Goal: Task Accomplishment & Management: Manage account settings

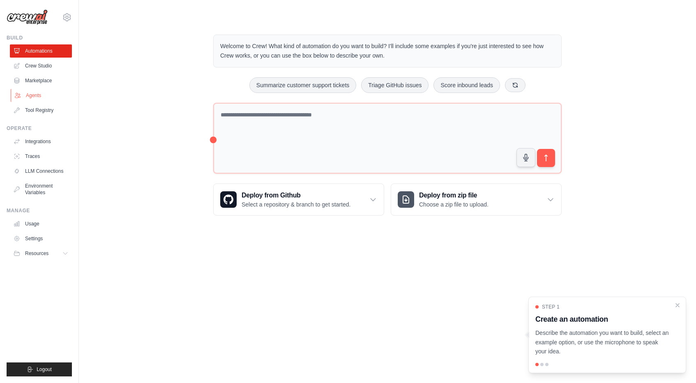
click at [29, 98] on link "Agents" at bounding box center [42, 95] width 62 height 13
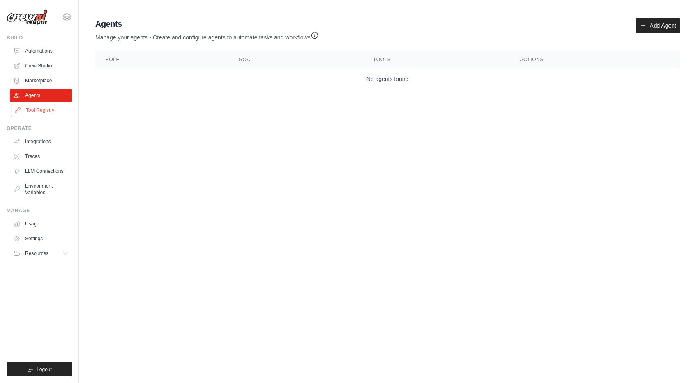
click at [35, 108] on link "Tool Registry" at bounding box center [42, 110] width 62 height 13
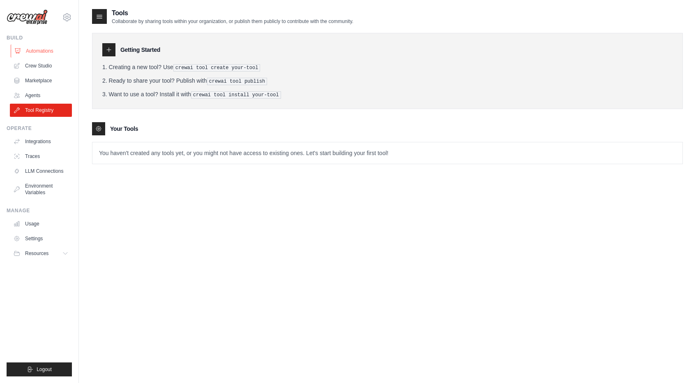
click at [42, 51] on link "Automations" at bounding box center [42, 50] width 62 height 13
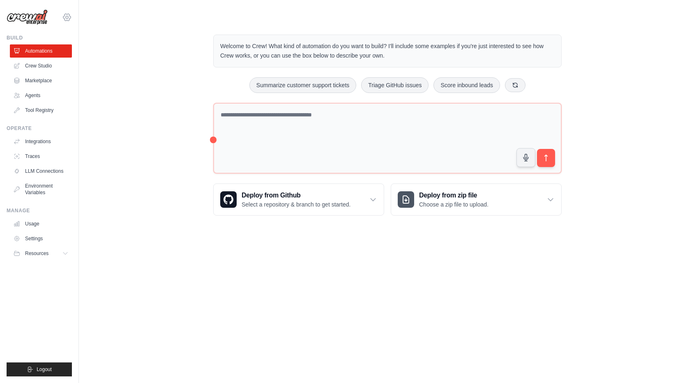
click at [68, 18] on icon at bounding box center [67, 17] width 2 height 2
click at [47, 59] on link "Settings" at bounding box center [67, 55] width 72 height 15
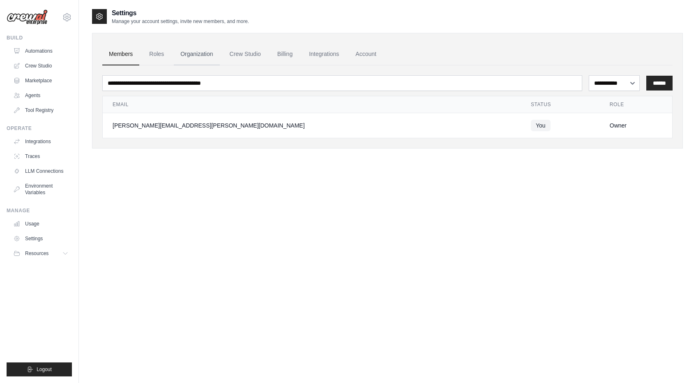
click at [190, 50] on link "Organization" at bounding box center [197, 54] width 46 height 22
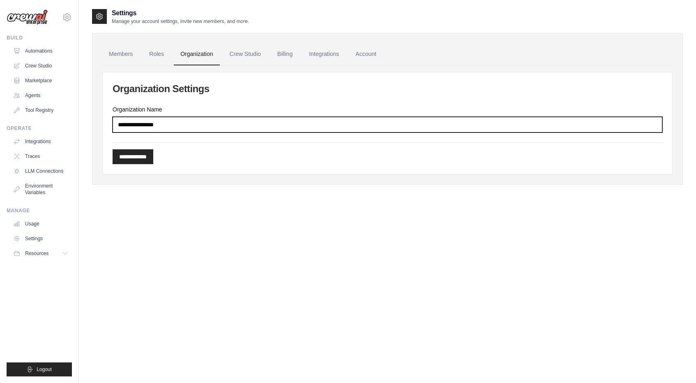
click at [173, 124] on input "Organization Name" at bounding box center [388, 125] width 550 height 16
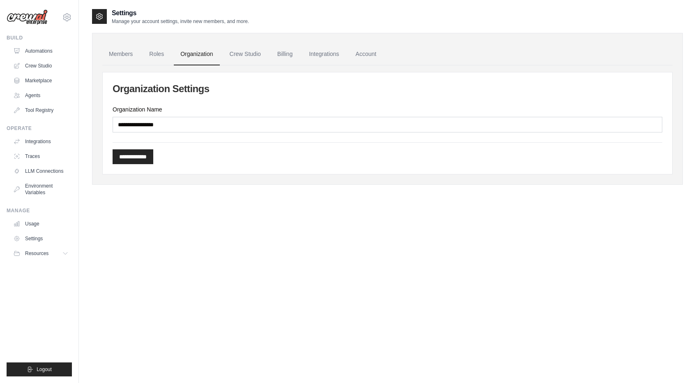
click at [178, 95] on div "**********" at bounding box center [388, 123] width 570 height 102
click at [169, 63] on link "Roles" at bounding box center [157, 54] width 28 height 22
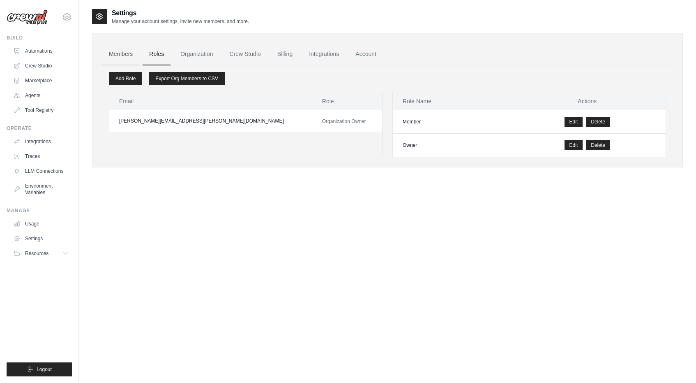
click at [121, 58] on link "Members" at bounding box center [120, 54] width 37 height 22
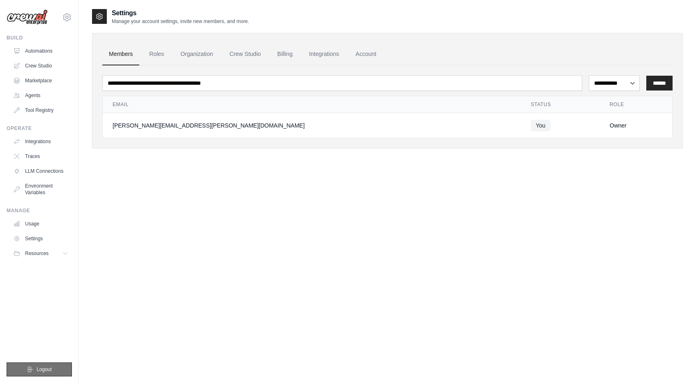
click at [37, 368] on span "Logout" at bounding box center [44, 369] width 15 height 7
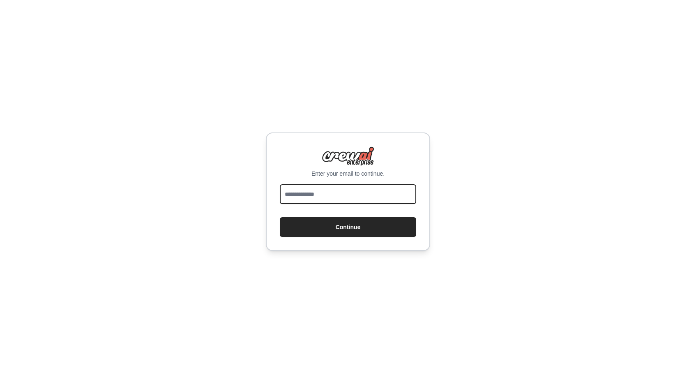
click at [360, 197] on input "email" at bounding box center [348, 194] width 136 height 20
type input "**********"
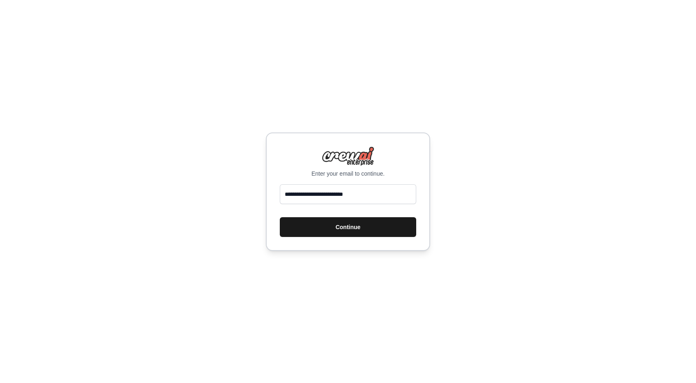
click at [374, 231] on button "Continue" at bounding box center [348, 227] width 136 height 20
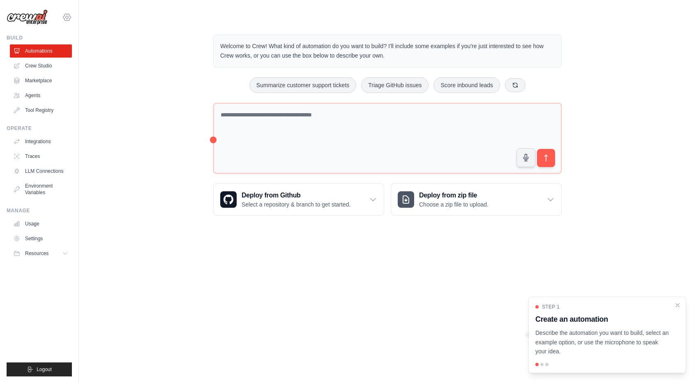
click at [69, 16] on icon at bounding box center [67, 17] width 10 height 10
click at [130, 37] on div "Welcome to Crew! What kind of automation do you want to build? I'll include som…" at bounding box center [387, 124] width 591 height 207
click at [46, 366] on span "Logout" at bounding box center [44, 369] width 15 height 7
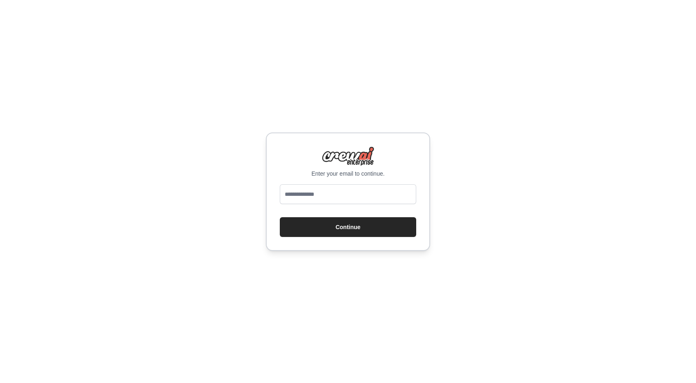
click at [328, 109] on div "Enter your email to continue. Continue" at bounding box center [348, 191] width 696 height 383
click at [367, 85] on div "Enter your email to continue. Continue" at bounding box center [348, 191] width 696 height 383
